Goal: Transaction & Acquisition: Subscribe to service/newsletter

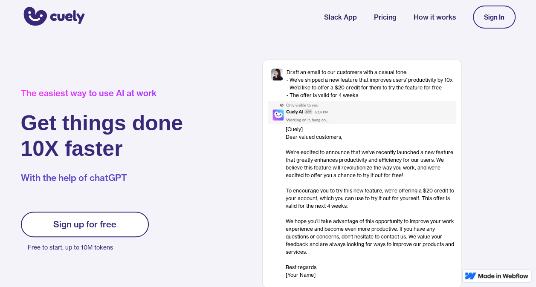
click at [98, 224] on div "Sign up for free" at bounding box center [84, 225] width 63 height 10
click at [76, 220] on div "Sign up for free" at bounding box center [84, 225] width 63 height 10
click at [500, 15] on div "Sign In" at bounding box center [494, 17] width 20 height 8
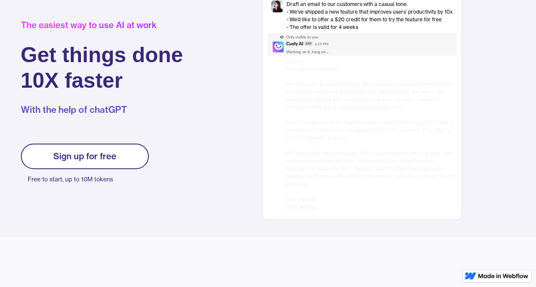
scroll to position [213, 0]
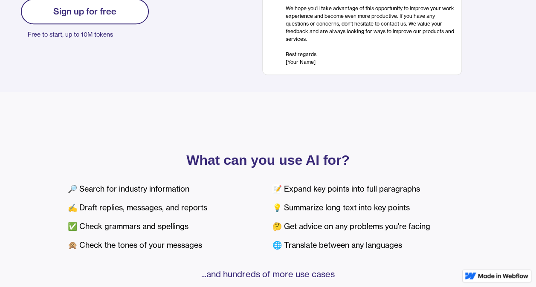
click at [78, 10] on div "Sign up for free" at bounding box center [84, 11] width 63 height 10
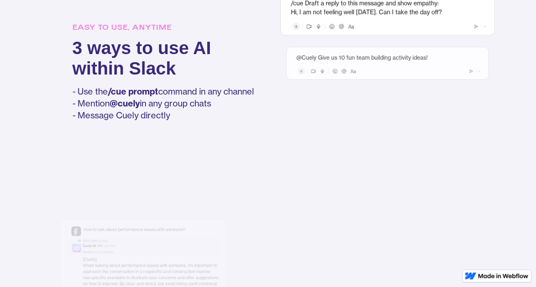
scroll to position [768, 0]
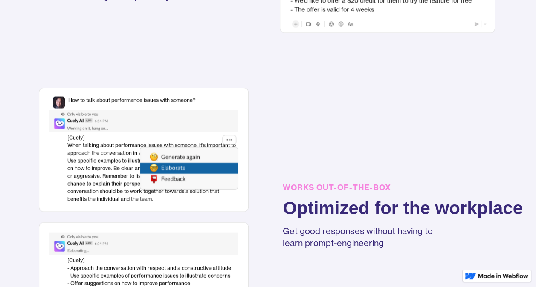
click at [495, 276] on img at bounding box center [503, 276] width 50 height 5
